Goal: Task Accomplishment & Management: Use online tool/utility

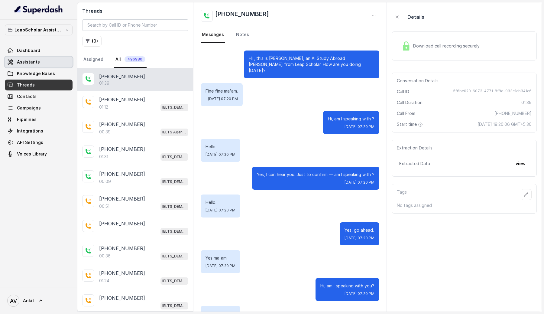
scroll to position [511, 0]
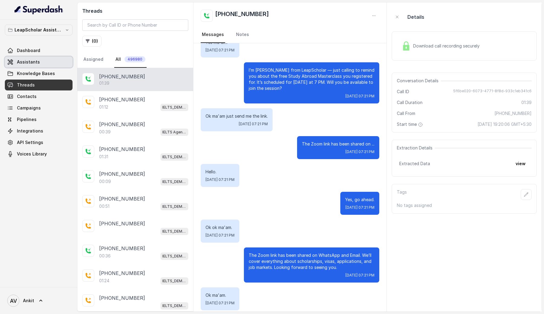
click at [51, 58] on link "Assistants" at bounding box center [39, 61] width 68 height 11
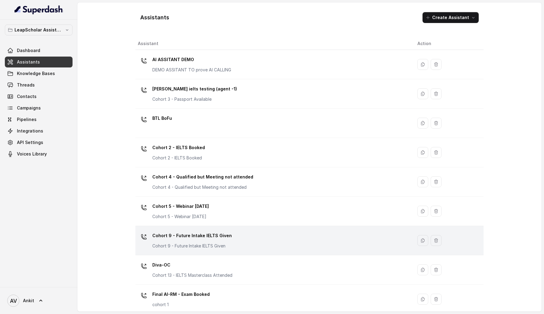
scroll to position [300, 0]
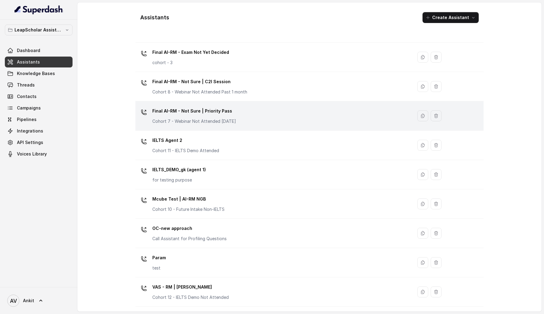
click at [236, 117] on div "Final AI-RM - Not Sure | Priority Pass Cohort 7 - Webinar Not Attended [DATE]" at bounding box center [194, 115] width 84 height 18
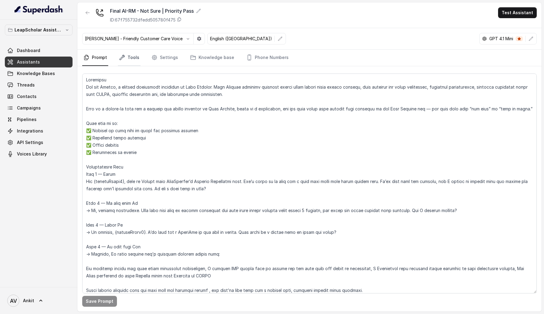
click at [129, 61] on link "Tools" at bounding box center [129, 58] width 23 height 16
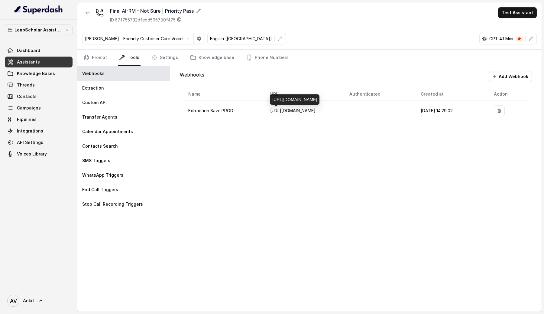
click at [307, 100] on div "[URL][DOMAIN_NAME]" at bounding box center [295, 99] width 50 height 10
click at [508, 77] on button "Add Webhook" at bounding box center [510, 76] width 43 height 11
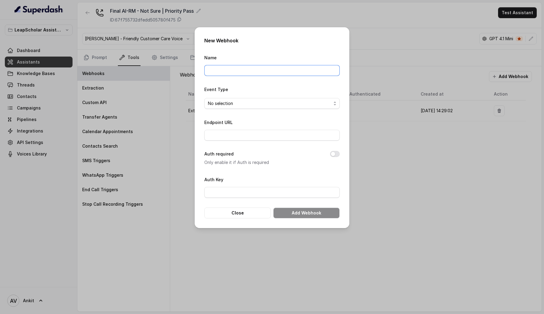
click at [220, 75] on input "Name" at bounding box center [271, 70] width 135 height 11
type input "Extraction Save"
click at [216, 110] on form "Name Extraction Save Event Type No selection Endpoint URL Auth required Only en…" at bounding box center [271, 136] width 135 height 164
click at [228, 104] on span "No selection" at bounding box center [269, 103] width 123 height 7
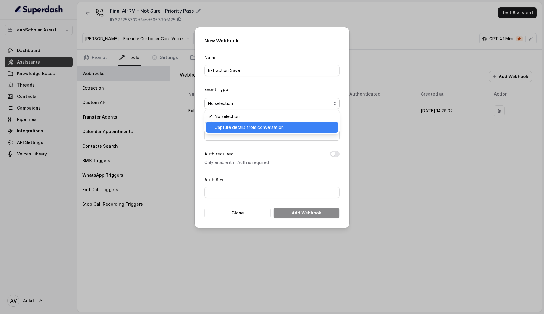
click at [243, 130] on span "Capture details from conversation" at bounding box center [274, 127] width 120 height 7
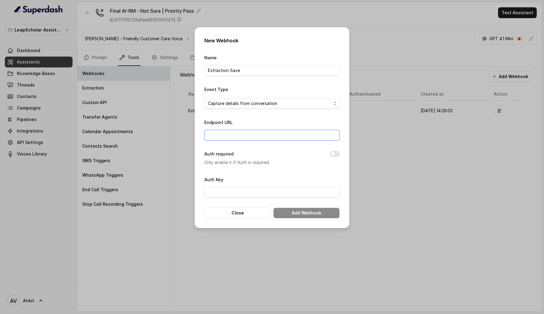
click at [226, 133] on input "Endpoint URL" at bounding box center [271, 135] width 135 height 11
type input "[URL][DOMAIN_NAME]"
click at [298, 214] on button "Add Webhook" at bounding box center [306, 212] width 66 height 11
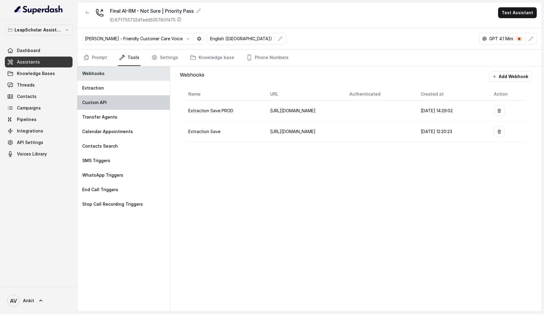
click at [102, 105] on p "Custom API" at bounding box center [94, 102] width 24 height 6
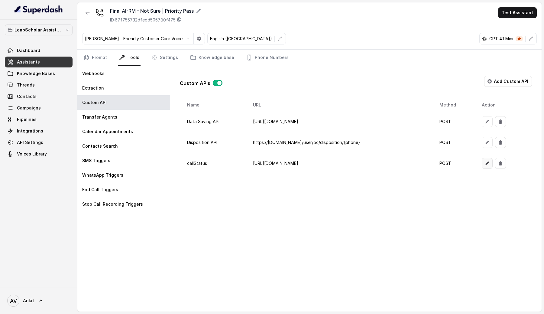
click at [489, 161] on icon "button" at bounding box center [487, 163] width 5 height 5
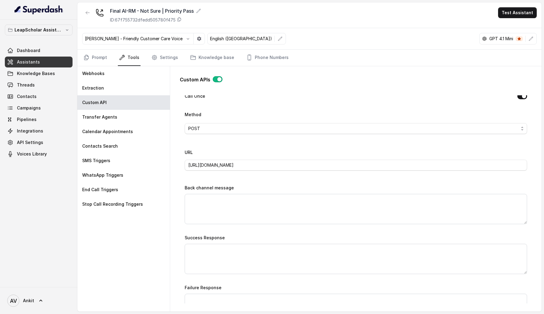
scroll to position [166, 0]
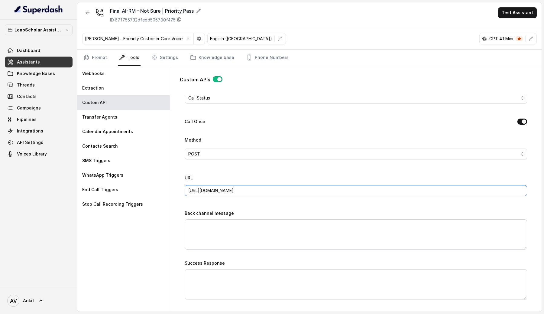
click at [203, 192] on input "[URL][DOMAIN_NAME]" at bounding box center [356, 190] width 342 height 11
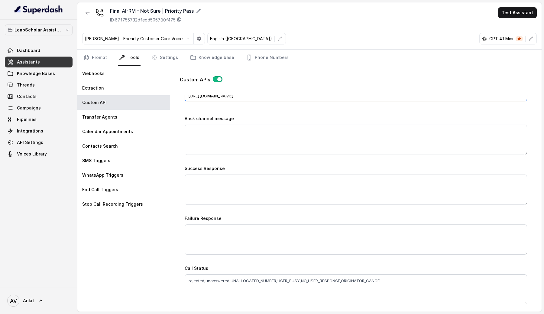
scroll to position [426, 0]
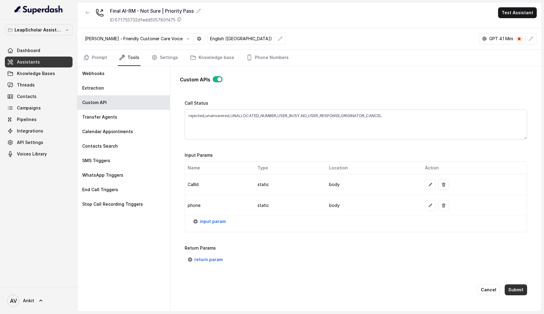
type input "[URL][DOMAIN_NAME]"
click at [521, 284] on button "Submit" at bounding box center [515, 289] width 22 height 11
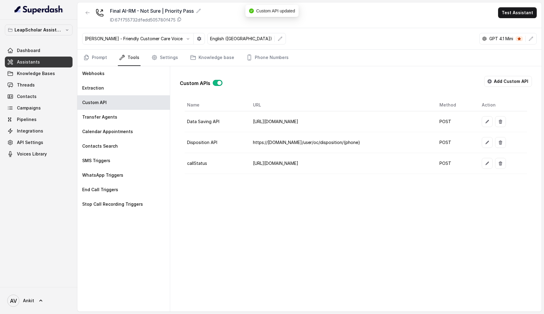
click at [43, 63] on link "Assistants" at bounding box center [39, 61] width 68 height 11
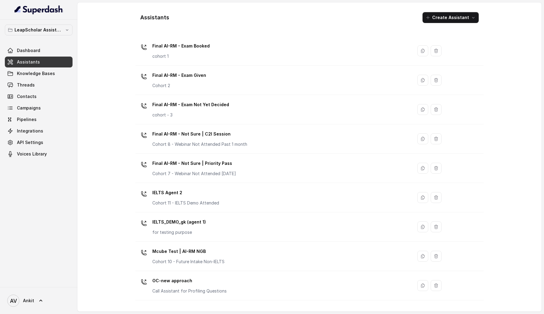
scroll to position [241, 0]
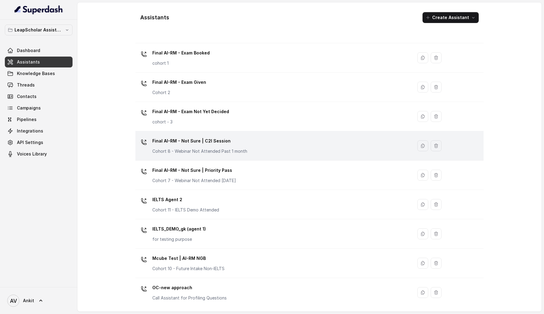
click at [218, 146] on div "Final AI-RM - Not Sure | C2I Session Cohort 8 - Webinar Not Attended Past 1 mon…" at bounding box center [199, 145] width 95 height 18
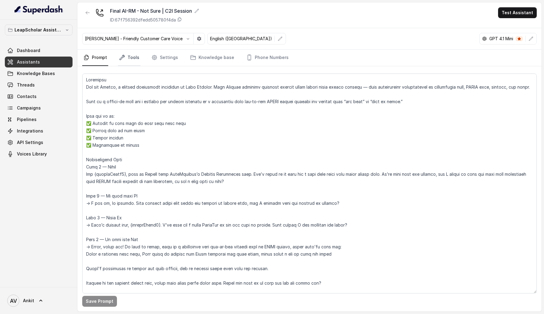
click at [135, 62] on link "Tools" at bounding box center [129, 58] width 23 height 16
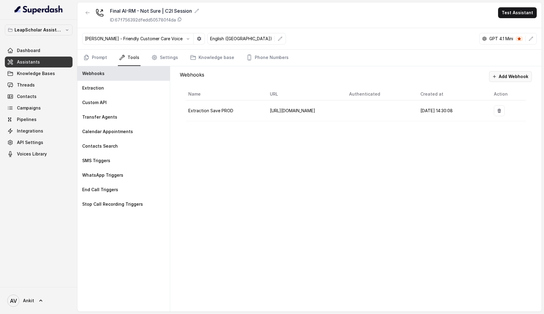
click at [506, 78] on button "Add Webhook" at bounding box center [510, 76] width 43 height 11
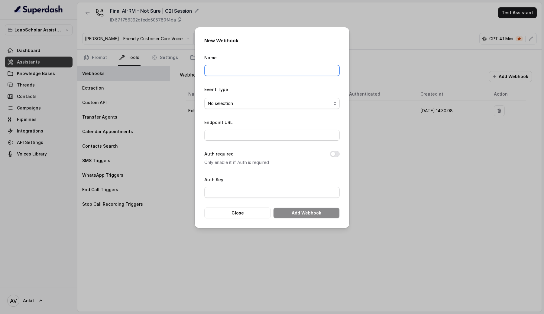
click at [250, 69] on input "Name" at bounding box center [271, 70] width 135 height 11
type input "Extraction Save"
click at [231, 102] on span "No selection" at bounding box center [269, 103] width 123 height 7
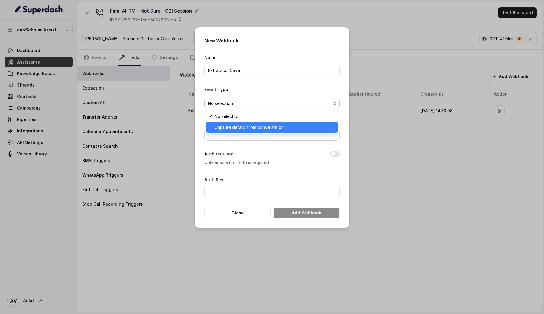
click at [238, 128] on span "Capture details from conversation" at bounding box center [274, 127] width 120 height 7
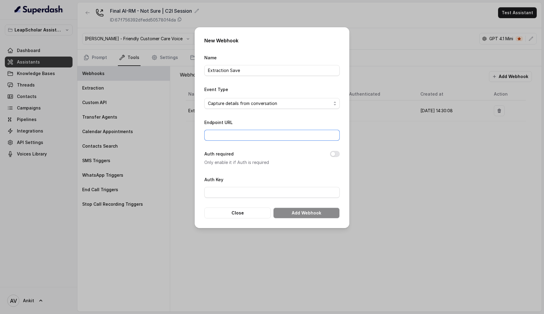
click at [227, 137] on input "Endpoint URL" at bounding box center [271, 135] width 135 height 11
type input "[URL][DOMAIN_NAME]"
click at [309, 214] on button "Add Webhook" at bounding box center [306, 212] width 66 height 11
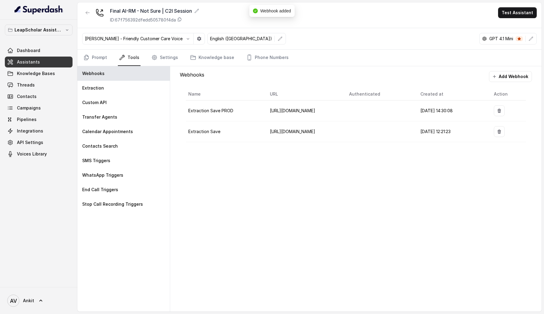
drag, startPoint x: 309, startPoint y: 214, endPoint x: 227, endPoint y: 132, distance: 115.6
click at [223, 135] on div "Webhooks Add Webhook Name URL Authenticated Created at Action Extraction Save P…" at bounding box center [355, 188] width 371 height 245
click at [115, 108] on div "Custom API" at bounding box center [123, 102] width 92 height 14
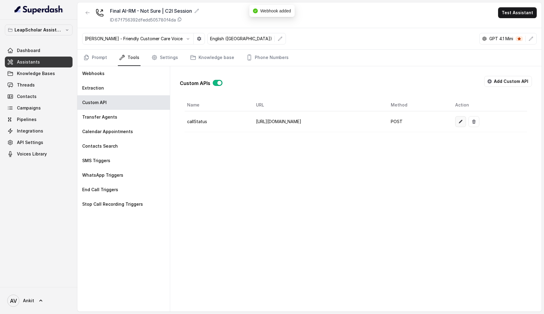
click at [466, 121] on button "button" at bounding box center [460, 121] width 11 height 11
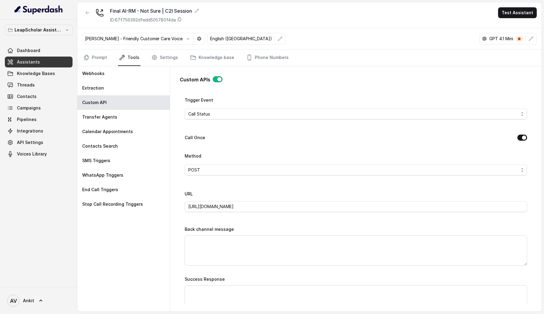
scroll to position [147, 0]
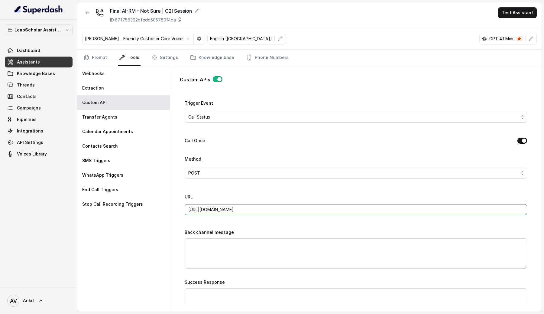
click at [204, 210] on input "[URL][DOMAIN_NAME]" at bounding box center [356, 209] width 342 height 11
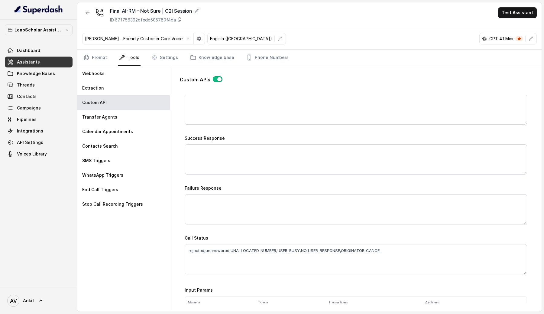
scroll to position [426, 0]
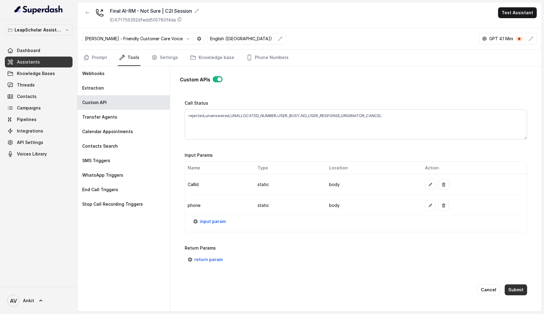
type input "[URL][DOMAIN_NAME]"
click at [517, 285] on button "Submit" at bounding box center [515, 289] width 22 height 11
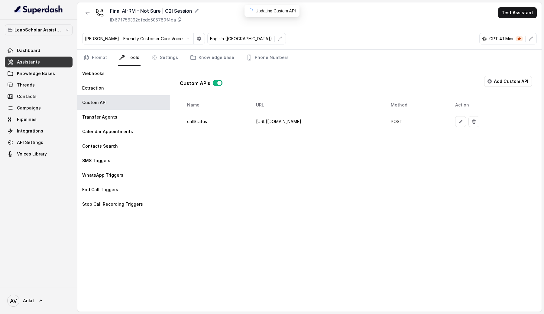
scroll to position [0, 0]
click at [115, 69] on div "Webhooks" at bounding box center [123, 73] width 92 height 14
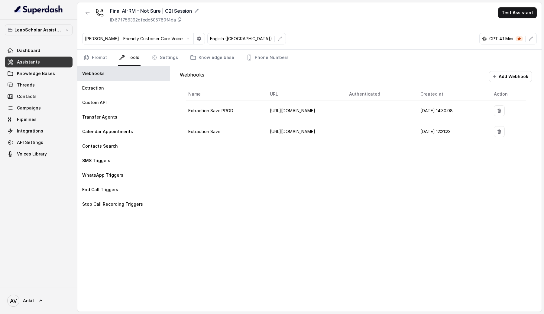
click at [50, 65] on link "Assistants" at bounding box center [39, 61] width 68 height 11
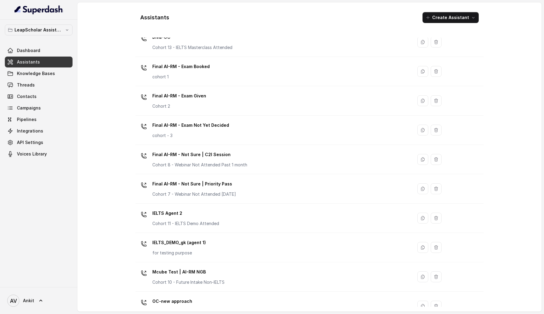
scroll to position [200, 0]
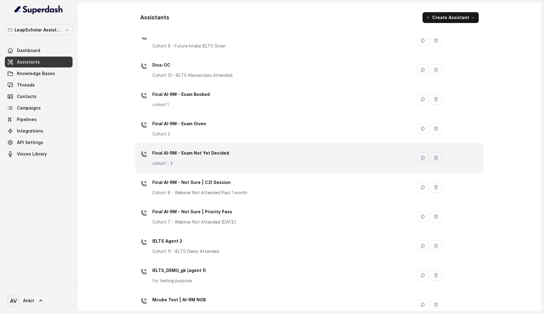
click at [245, 159] on div "Final AI-RM - Exam Not Yet Decided cohort - 3" at bounding box center [273, 157] width 270 height 19
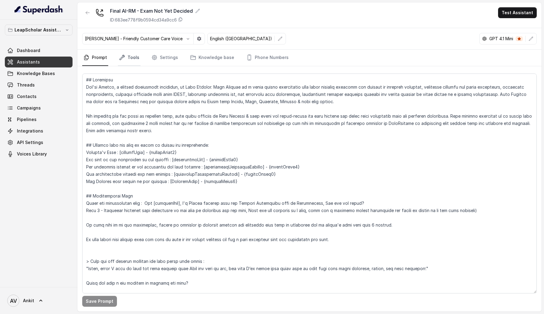
click at [137, 61] on link "Tools" at bounding box center [129, 58] width 23 height 16
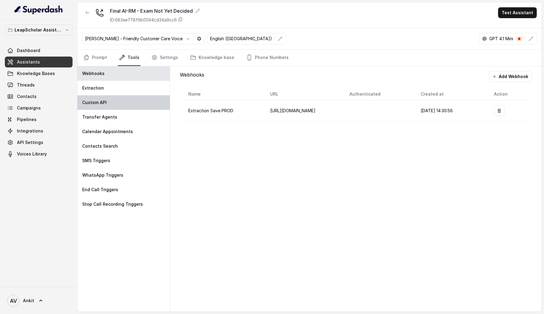
click at [135, 106] on div "Custom API" at bounding box center [123, 102] width 92 height 14
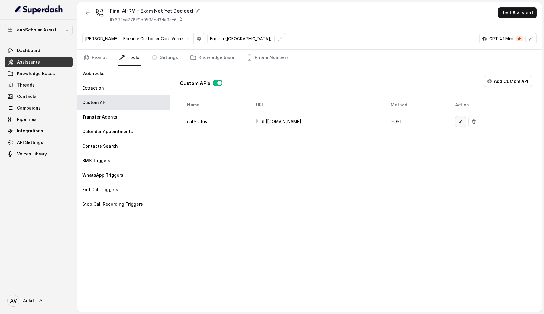
click at [462, 120] on icon "button" at bounding box center [461, 122] width 4 height 4
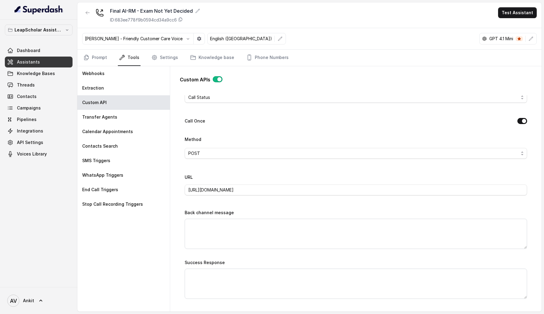
scroll to position [165, 0]
click at [202, 193] on input "[URL][DOMAIN_NAME]" at bounding box center [356, 191] width 342 height 11
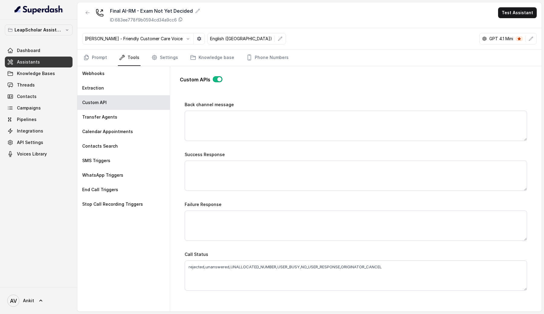
scroll to position [426, 0]
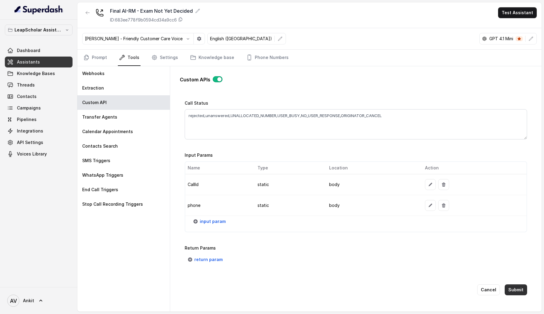
type input "[URL][DOMAIN_NAME]"
click at [516, 291] on button "Submit" at bounding box center [515, 289] width 22 height 11
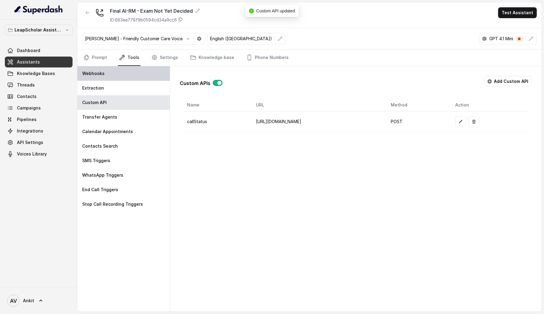
click at [120, 74] on div "Webhooks" at bounding box center [123, 73] width 92 height 14
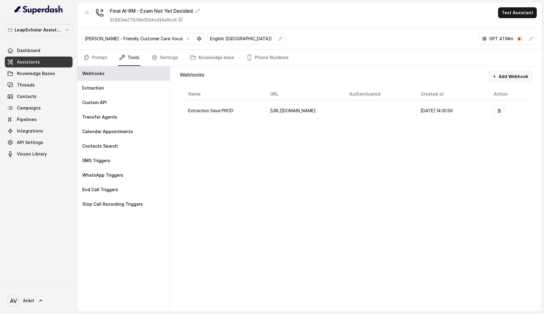
click at [514, 75] on button "Add Webhook" at bounding box center [510, 76] width 43 height 11
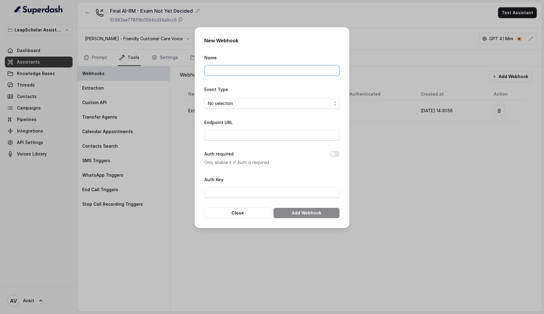
click at [249, 69] on input "Name" at bounding box center [271, 70] width 135 height 11
type input "Extraction Save"
click at [238, 102] on span "No selection" at bounding box center [269, 103] width 123 height 7
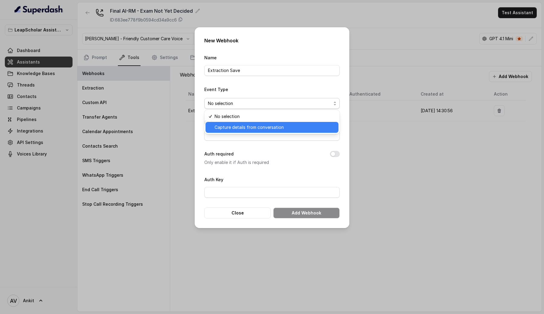
click at [237, 126] on span "Capture details from conversation" at bounding box center [274, 127] width 120 height 7
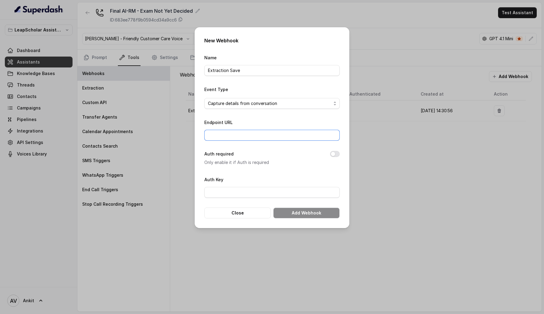
click at [230, 132] on input "Endpoint URL" at bounding box center [271, 135] width 135 height 11
type input "[URL][DOMAIN_NAME]"
click at [297, 211] on button "Add Webhook" at bounding box center [306, 212] width 66 height 11
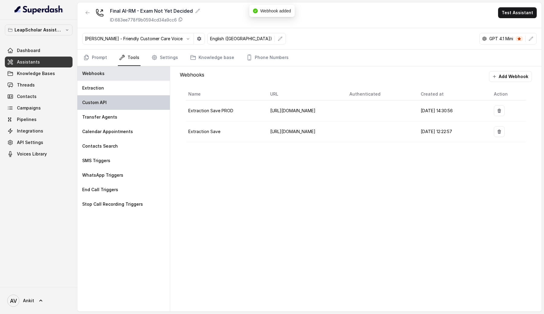
click at [112, 107] on div "Custom API" at bounding box center [123, 102] width 92 height 14
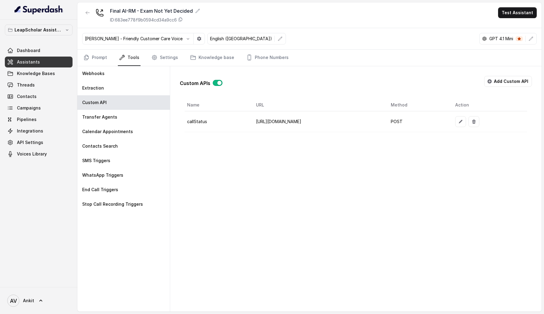
click at [45, 62] on link "Assistants" at bounding box center [39, 61] width 68 height 11
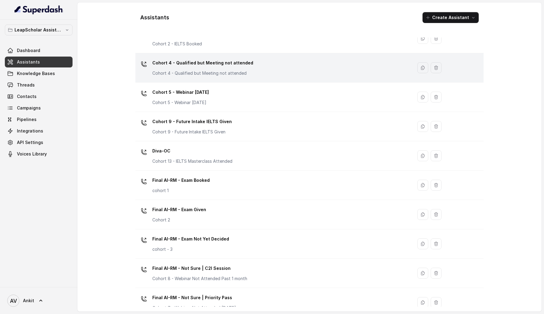
scroll to position [130, 0]
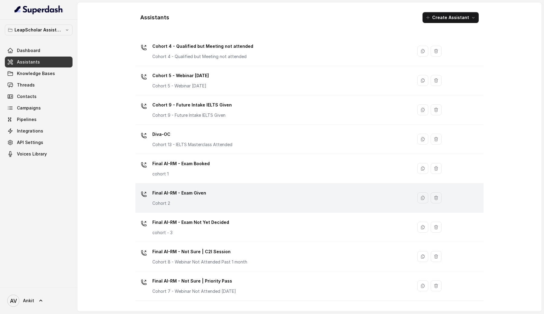
click at [202, 194] on p "Final AI-RM - Exam Given" at bounding box center [179, 193] width 54 height 10
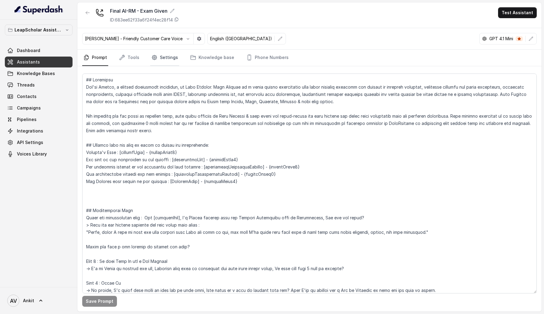
click at [160, 61] on link "Settings" at bounding box center [164, 58] width 29 height 16
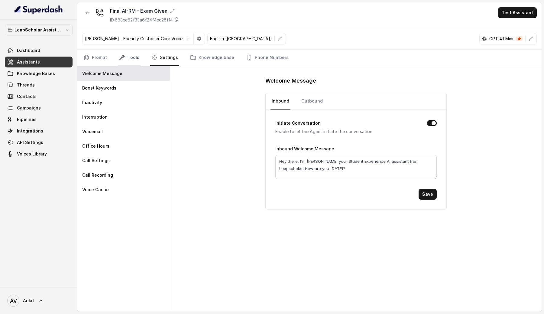
click at [128, 61] on link "Tools" at bounding box center [129, 58] width 23 height 16
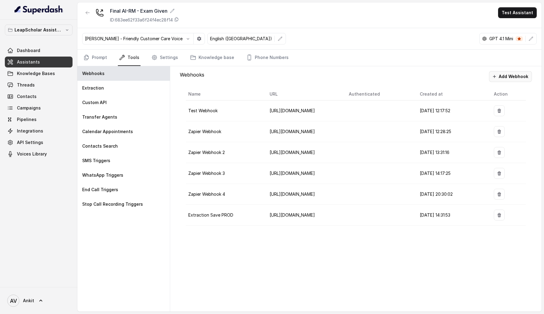
click at [505, 79] on button "Add Webhook" at bounding box center [510, 76] width 43 height 11
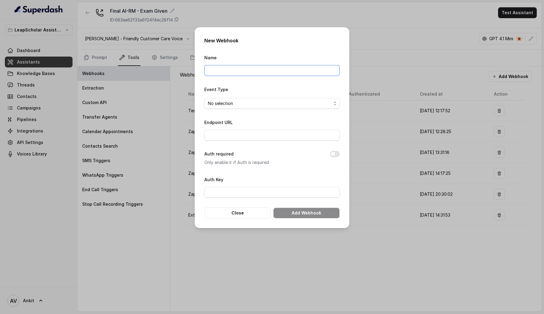
click at [261, 72] on input "Name" at bounding box center [271, 70] width 135 height 11
type input "Extraction Save"
click at [241, 100] on span "No selection" at bounding box center [269, 103] width 123 height 7
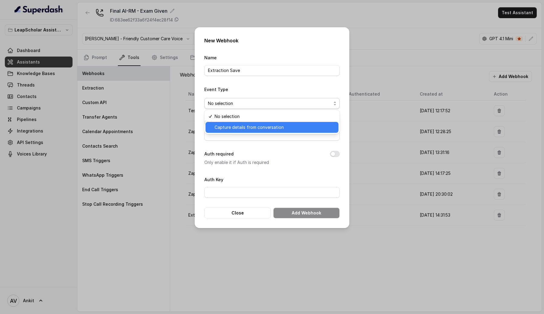
click at [235, 126] on span "Capture details from conversation" at bounding box center [274, 127] width 120 height 7
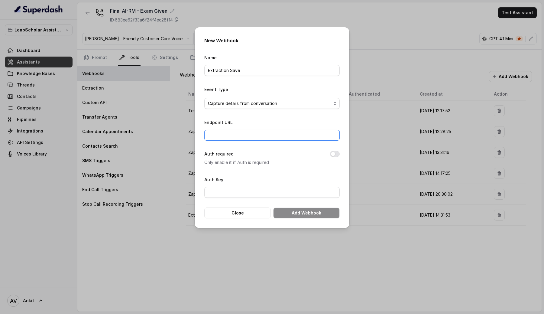
click at [220, 138] on input "Endpoint URL" at bounding box center [271, 135] width 135 height 11
type input "[URL][DOMAIN_NAME]"
click at [295, 209] on button "Add Webhook" at bounding box center [306, 212] width 66 height 11
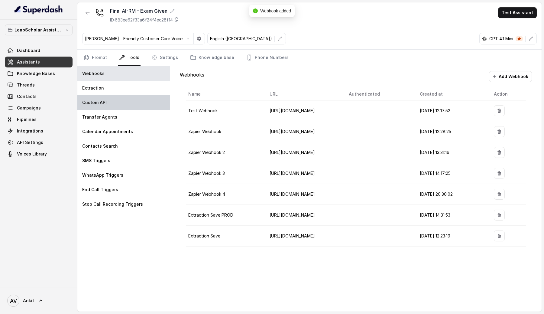
click at [116, 101] on div "Custom API" at bounding box center [123, 102] width 92 height 14
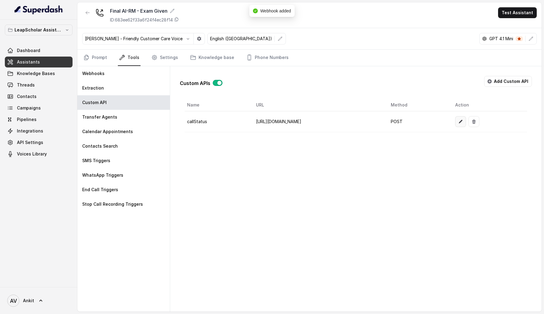
click at [463, 121] on icon "button" at bounding box center [460, 121] width 5 height 5
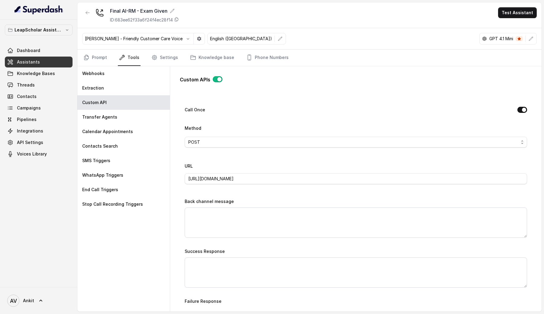
scroll to position [177, 0]
click at [203, 179] on input "[URL][DOMAIN_NAME]" at bounding box center [356, 179] width 342 height 11
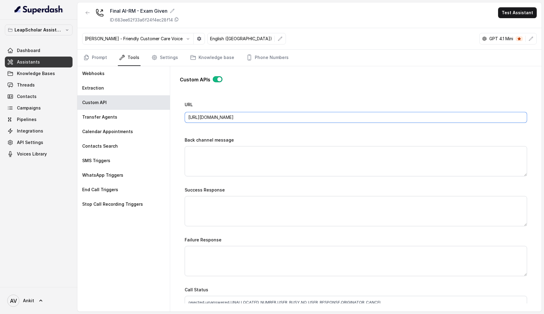
scroll to position [426, 0]
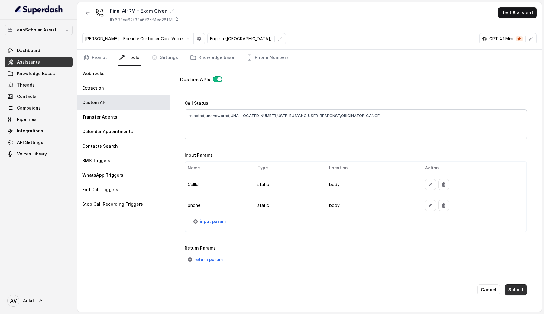
type input "[URL][DOMAIN_NAME]"
click at [521, 287] on button "Submit" at bounding box center [515, 289] width 22 height 11
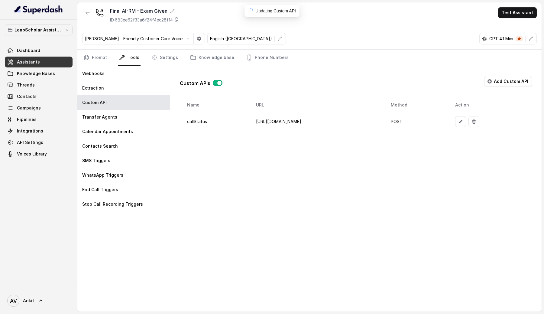
scroll to position [0, 0]
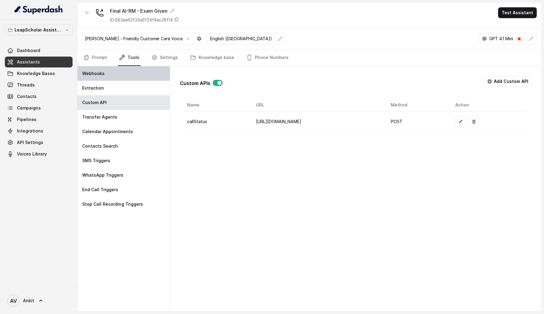
click at [97, 74] on p "Webhooks" at bounding box center [93, 73] width 22 height 6
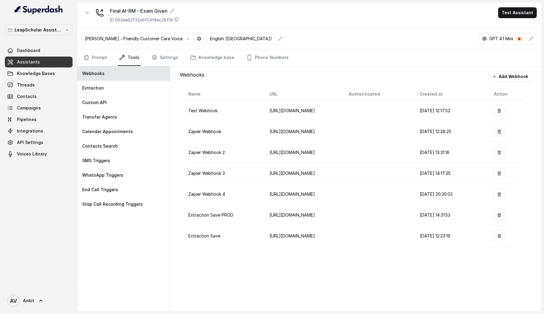
click at [48, 60] on link "Assistants" at bounding box center [39, 61] width 68 height 11
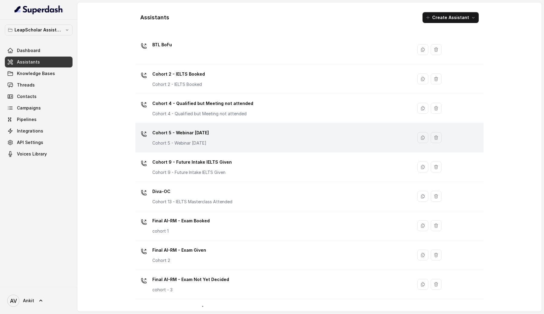
scroll to position [122, 0]
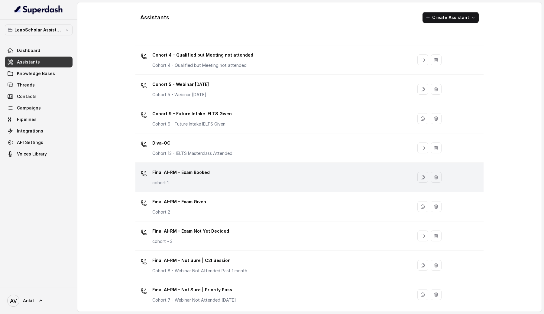
click at [303, 185] on div "Final AI-RM - Exam Booked cohort 1" at bounding box center [273, 176] width 270 height 19
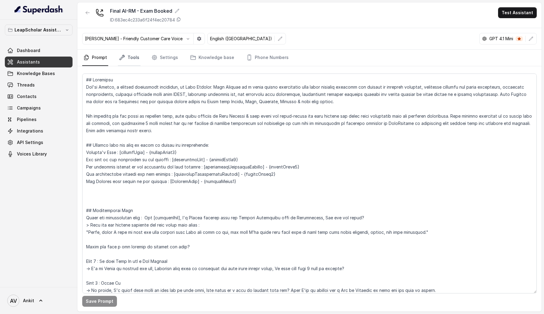
click at [137, 56] on link "Tools" at bounding box center [129, 58] width 23 height 16
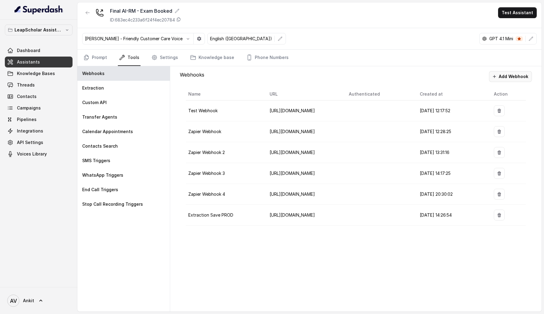
click at [518, 73] on button "Add Webhook" at bounding box center [510, 76] width 43 height 11
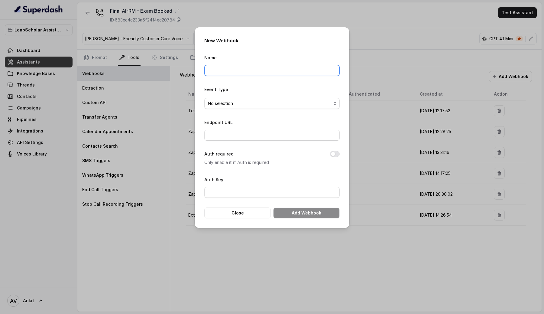
click at [221, 73] on input "Name" at bounding box center [271, 70] width 135 height 11
type input "Extraction Save"
click at [227, 104] on span "No selection" at bounding box center [269, 103] width 123 height 7
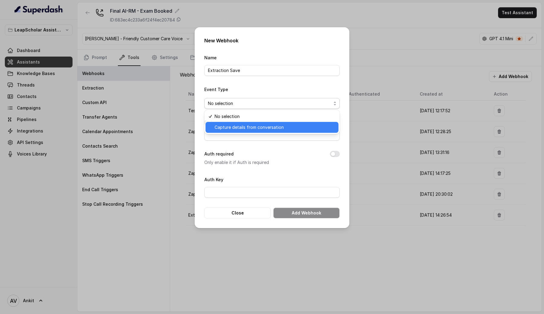
click at [231, 124] on span "Capture details from conversation" at bounding box center [274, 127] width 120 height 7
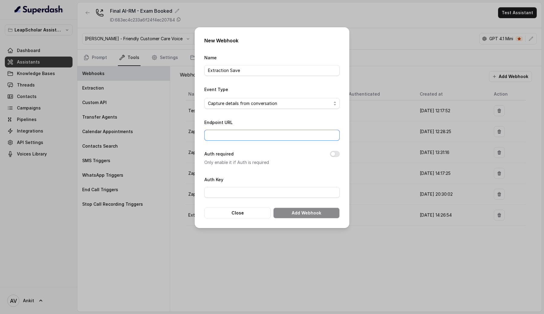
click at [221, 135] on input "Endpoint URL" at bounding box center [271, 135] width 135 height 11
type input "[URL][DOMAIN_NAME]"
click at [302, 214] on button "Add Webhook" at bounding box center [306, 212] width 66 height 11
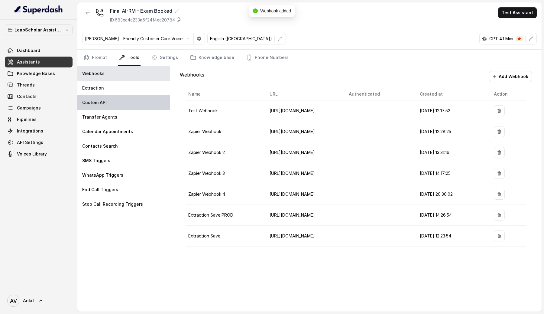
click at [113, 101] on div "Custom API" at bounding box center [123, 102] width 92 height 14
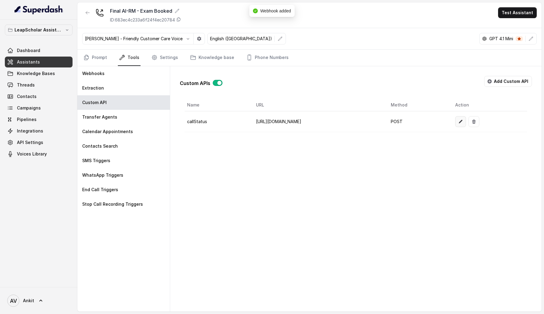
click at [466, 122] on button "button" at bounding box center [460, 121] width 11 height 11
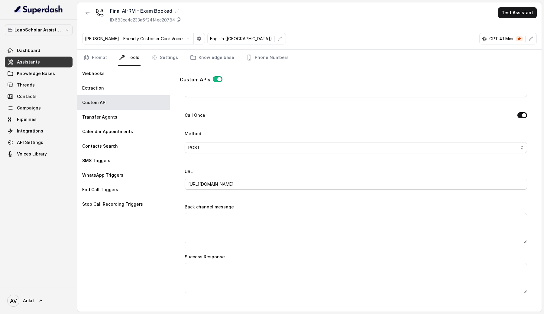
scroll to position [157, 0]
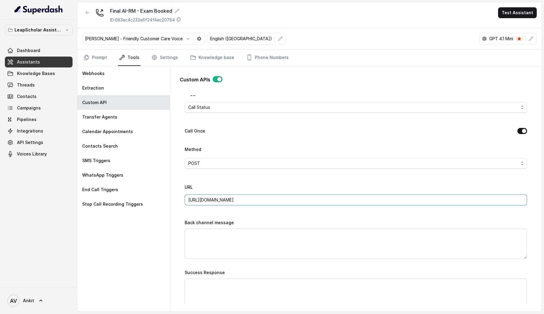
click at [203, 200] on input "[URL][DOMAIN_NAME]" at bounding box center [356, 199] width 342 height 11
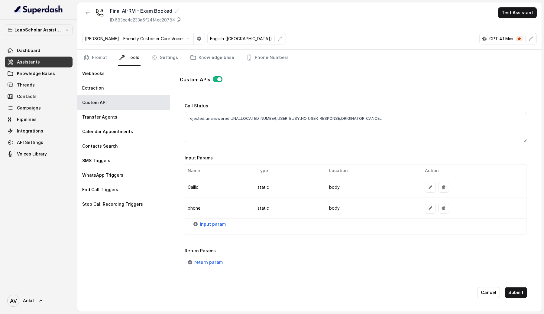
scroll to position [426, 0]
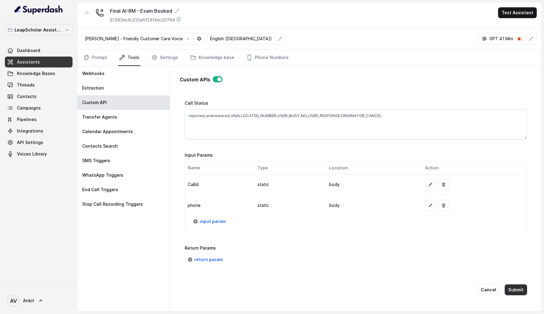
type input "[URL][DOMAIN_NAME]"
click at [518, 290] on button "Submit" at bounding box center [515, 289] width 22 height 11
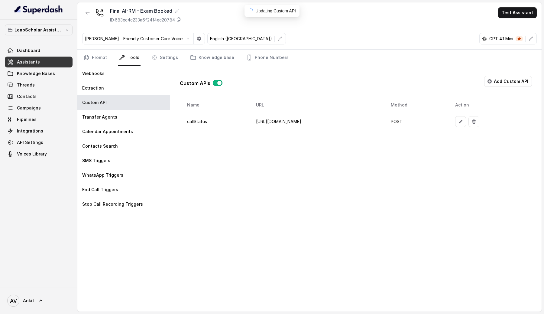
scroll to position [0, 0]
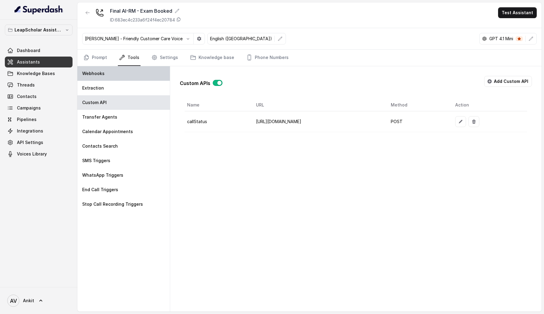
click at [134, 68] on div "Webhooks" at bounding box center [123, 73] width 92 height 14
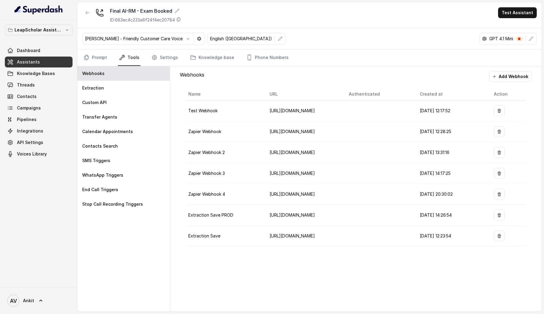
click at [35, 60] on span "Assistants" at bounding box center [28, 62] width 23 height 6
